Goal: Find specific page/section: Find specific page/section

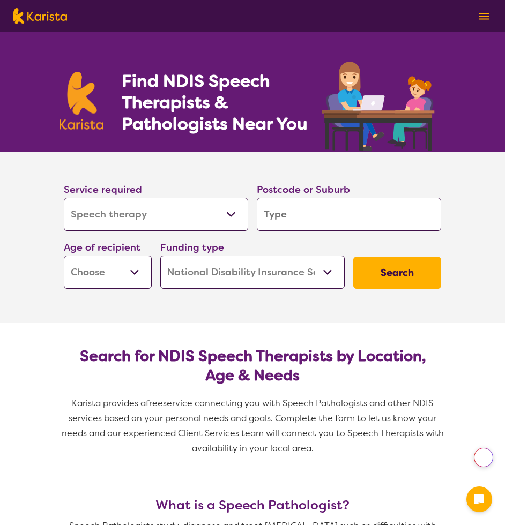
select select "Speech therapy"
select select "NDIS"
select select "Speech therapy"
select select "NDIS"
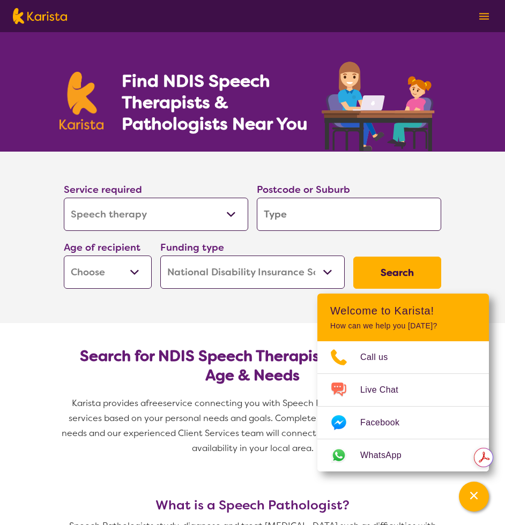
click at [413, 167] on section "Service required Allied Health Assistant Assessment (ADHD or Autism) Behaviour …" at bounding box center [253, 223] width 412 height 142
click at [492, 17] on button at bounding box center [484, 16] width 16 height 16
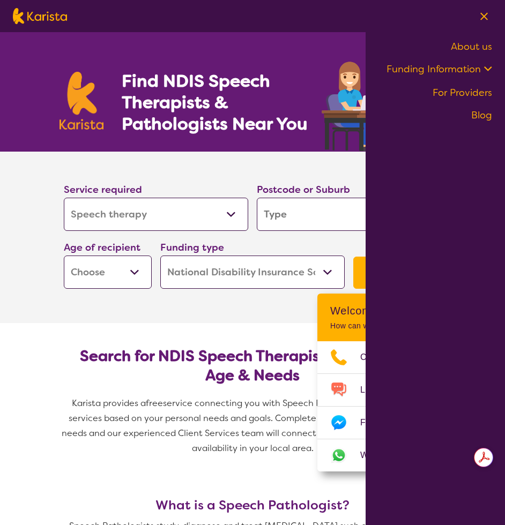
click at [483, 48] on link "About us" at bounding box center [471, 46] width 41 height 13
click at [169, 311] on section "Service required Allied Health Assistant Assessment (ADHD or Autism) Behaviour …" at bounding box center [252, 238] width 429 height 172
click at [482, 13] on img at bounding box center [484, 16] width 8 height 8
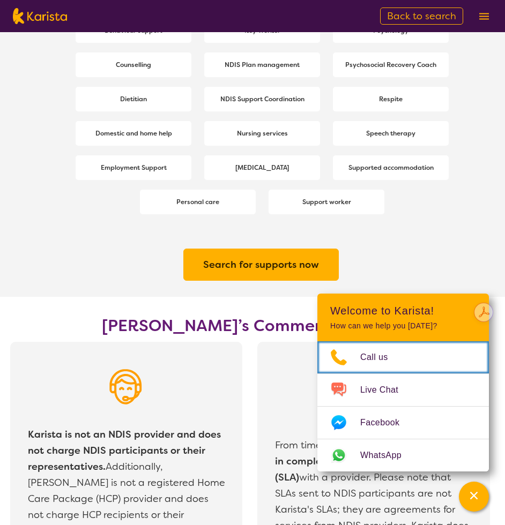
scroll to position [1715, 0]
